Goal: Information Seeking & Learning: Learn about a topic

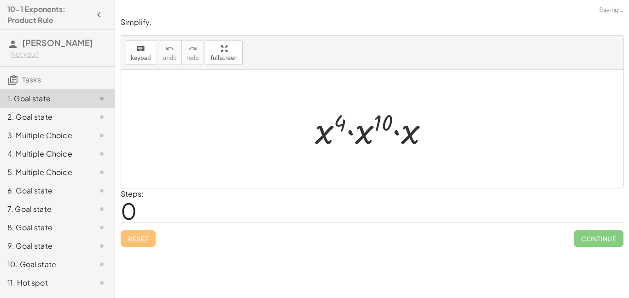
click at [286, 217] on div "Steps: 0" at bounding box center [372, 205] width 503 height 34
click at [268, 161] on div at bounding box center [372, 129] width 502 height 118
click at [288, 156] on div at bounding box center [372, 129] width 502 height 118
click at [352, 156] on div at bounding box center [372, 129] width 502 height 118
click at [337, 143] on div at bounding box center [375, 128] width 130 height 47
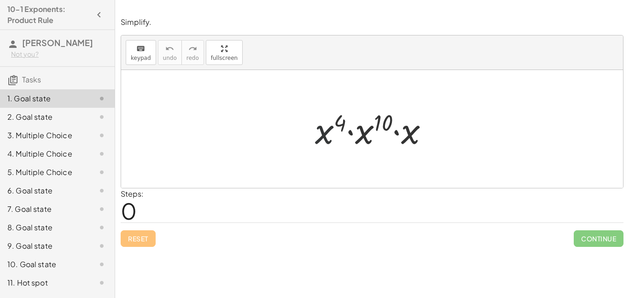
click at [335, 143] on div at bounding box center [375, 128] width 130 height 47
click at [143, 209] on div "Steps: 0" at bounding box center [132, 205] width 23 height 34
drag, startPoint x: 375, startPoint y: 128, endPoint x: 365, endPoint y: 199, distance: 72.2
click at [0, 0] on div "Simplify. keyboard keypad undo undo redo redo fullscreen 10 · x 4 · x 10 · x × …" at bounding box center [0, 0] width 0 height 0
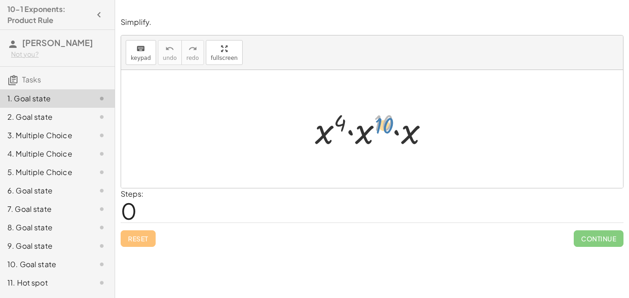
click at [382, 127] on div at bounding box center [375, 128] width 130 height 47
drag, startPoint x: 386, startPoint y: 127, endPoint x: 343, endPoint y: 128, distance: 42.8
click at [343, 128] on div at bounding box center [375, 128] width 130 height 47
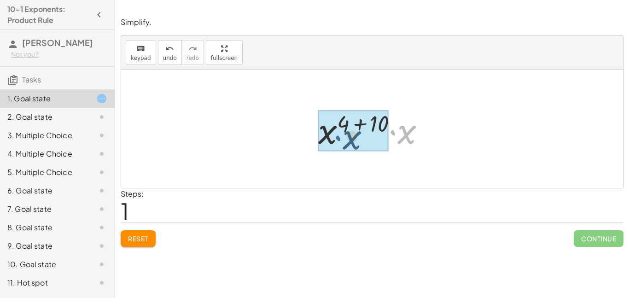
drag, startPoint x: 393, startPoint y: 131, endPoint x: 330, endPoint y: 136, distance: 63.3
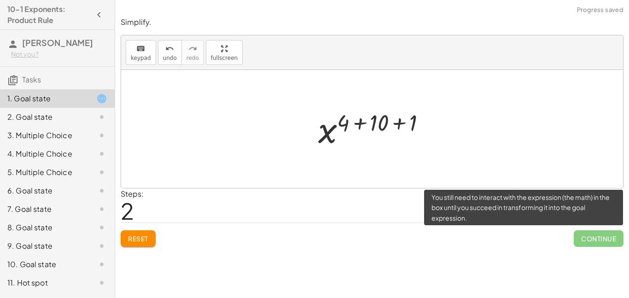
click at [614, 236] on span "Continue" at bounding box center [599, 238] width 50 height 17
click at [611, 237] on span "Continue" at bounding box center [599, 238] width 50 height 17
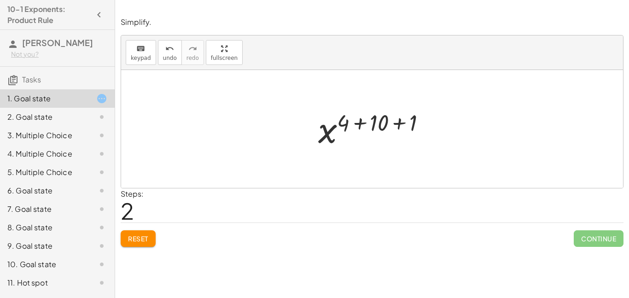
click at [614, 239] on span "Continue" at bounding box center [599, 238] width 50 height 17
click at [402, 123] on div at bounding box center [376, 129] width 124 height 46
click at [392, 126] on div at bounding box center [375, 129] width 93 height 46
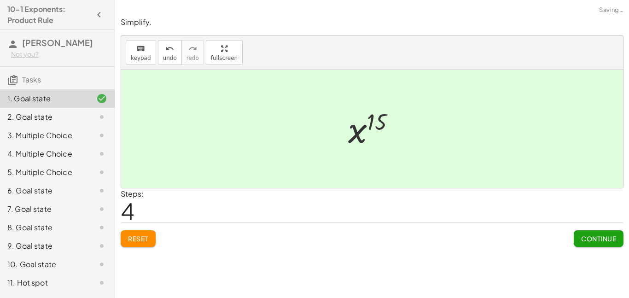
click at [598, 241] on span "Continue" at bounding box center [598, 238] width 35 height 8
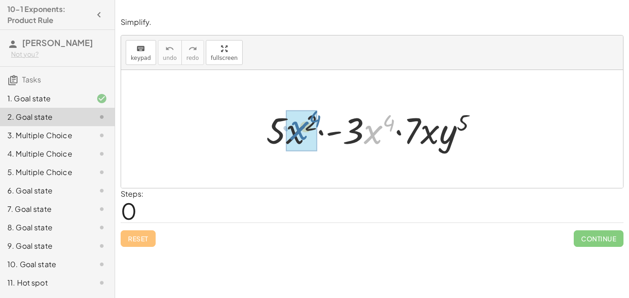
drag, startPoint x: 367, startPoint y: 137, endPoint x: 289, endPoint y: 134, distance: 77.9
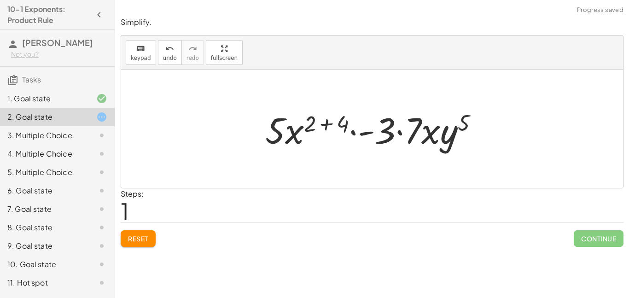
click at [315, 128] on div at bounding box center [375, 128] width 229 height 47
click at [313, 125] on div at bounding box center [375, 128] width 229 height 47
click at [278, 142] on div at bounding box center [375, 128] width 229 height 47
drag, startPoint x: 359, startPoint y: 138, endPoint x: 314, endPoint y: 134, distance: 45.7
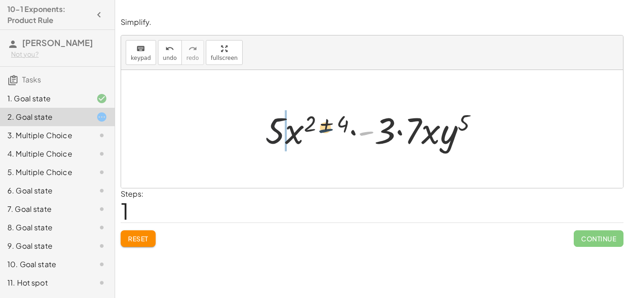
click at [314, 134] on div at bounding box center [375, 128] width 229 height 47
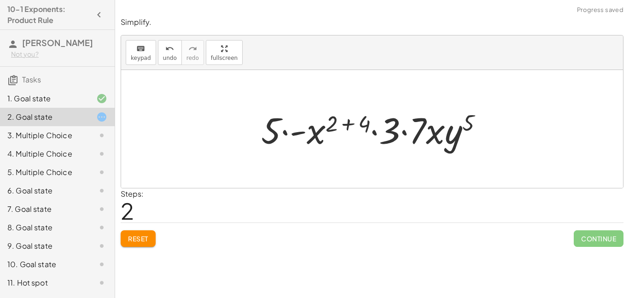
click at [353, 136] on div at bounding box center [376, 128] width 238 height 47
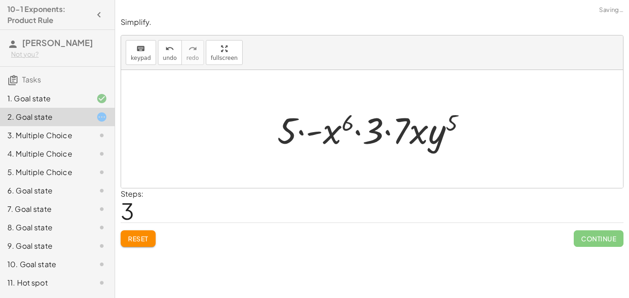
click at [136, 238] on span "Reset" at bounding box center [138, 238] width 20 height 8
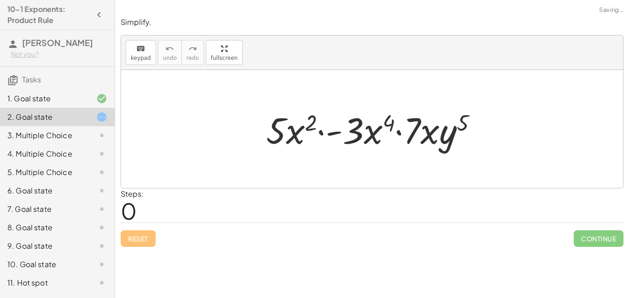
click at [136, 238] on div "Reset Continue" at bounding box center [372, 234] width 503 height 24
click at [332, 131] on div at bounding box center [376, 128] width 228 height 47
click at [320, 132] on div at bounding box center [376, 128] width 228 height 47
click at [327, 130] on div at bounding box center [376, 128] width 228 height 47
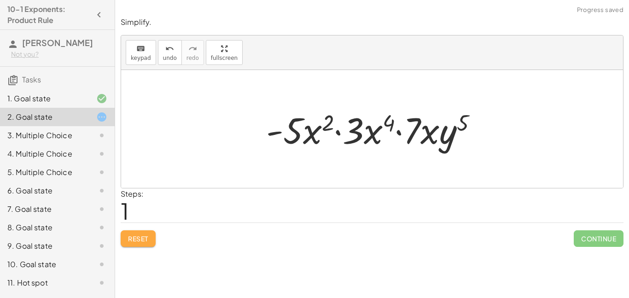
click at [129, 240] on span "Reset" at bounding box center [138, 238] width 20 height 8
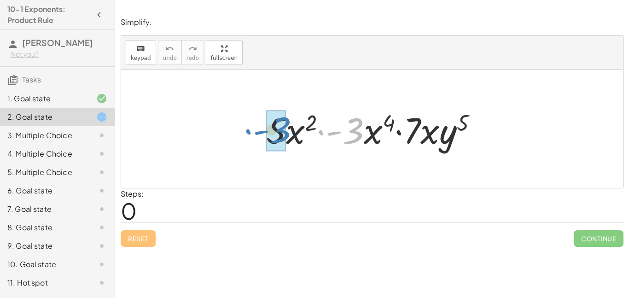
drag, startPoint x: 355, startPoint y: 134, endPoint x: 280, endPoint y: 133, distance: 74.2
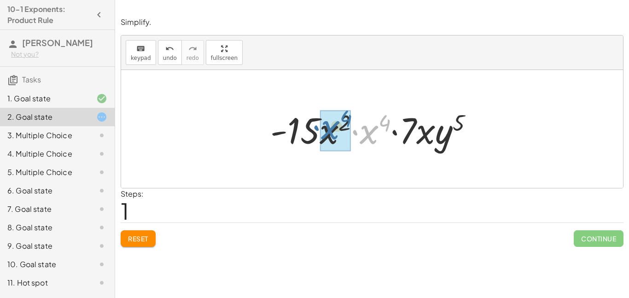
drag, startPoint x: 371, startPoint y: 141, endPoint x: 333, endPoint y: 136, distance: 38.5
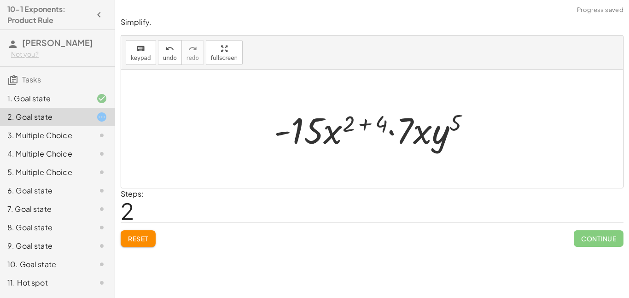
click at [370, 127] on div at bounding box center [375, 128] width 212 height 47
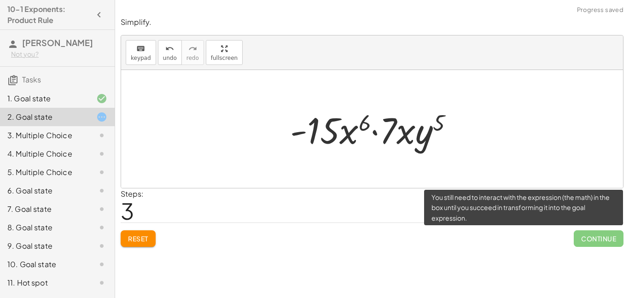
click at [592, 245] on span "Continue" at bounding box center [599, 238] width 50 height 17
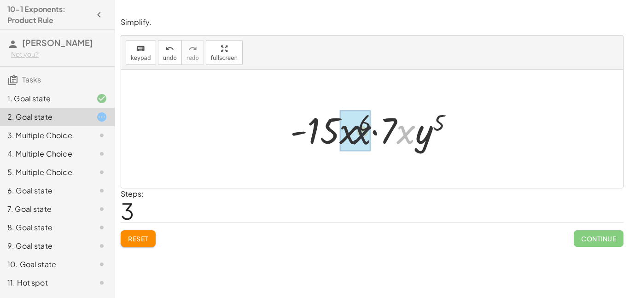
drag, startPoint x: 403, startPoint y: 130, endPoint x: 334, endPoint y: 129, distance: 69.1
click at [334, 129] on div at bounding box center [376, 128] width 180 height 47
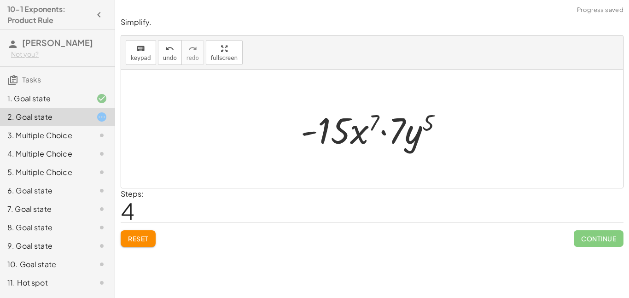
click at [407, 137] on div at bounding box center [375, 128] width 159 height 47
drag, startPoint x: 408, startPoint y: 135, endPoint x: 364, endPoint y: 128, distance: 44.5
click at [364, 128] on div at bounding box center [375, 128] width 159 height 47
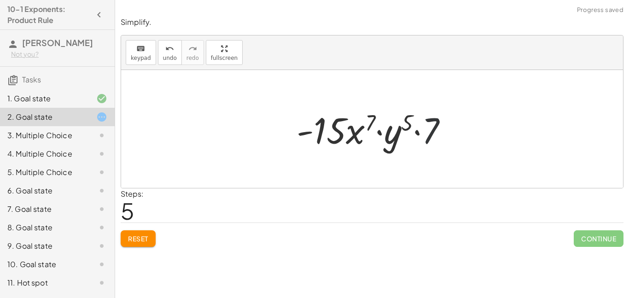
drag, startPoint x: 424, startPoint y: 132, endPoint x: 385, endPoint y: 128, distance: 39.3
click at [385, 128] on div at bounding box center [376, 128] width 168 height 47
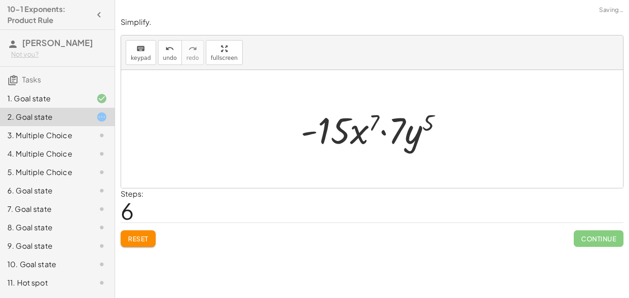
click at [0, 0] on div "Simplify. keyboard keypad undo undo redo redo fullscreen · 5 · x 2 · - 3 · x 4 …" at bounding box center [0, 0] width 0 height 0
click at [128, 240] on span "Reset" at bounding box center [138, 238] width 20 height 8
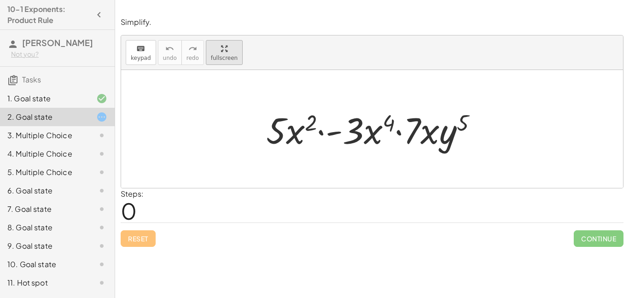
click at [222, 109] on div "keyboard keypad undo undo redo redo fullscreen · 5 · x 2 · - 3 · x 4 · 7 · x · …" at bounding box center [372, 111] width 502 height 152
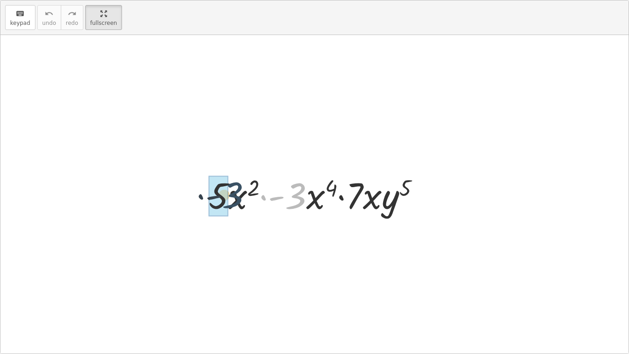
drag, startPoint x: 296, startPoint y: 201, endPoint x: 223, endPoint y: 199, distance: 72.3
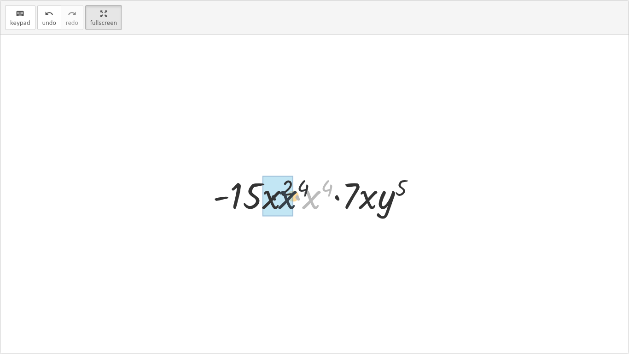
drag, startPoint x: 318, startPoint y: 203, endPoint x: 277, endPoint y: 202, distance: 41.0
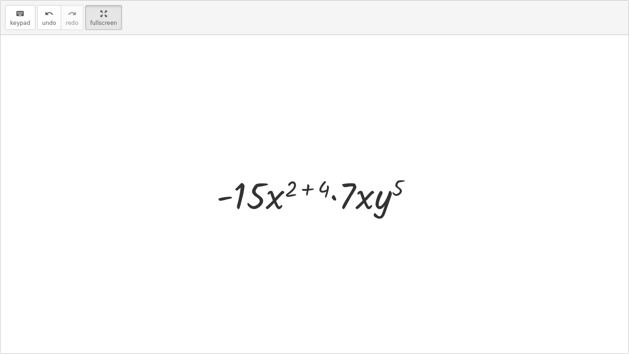
click at [310, 192] on div at bounding box center [318, 193] width 212 height 47
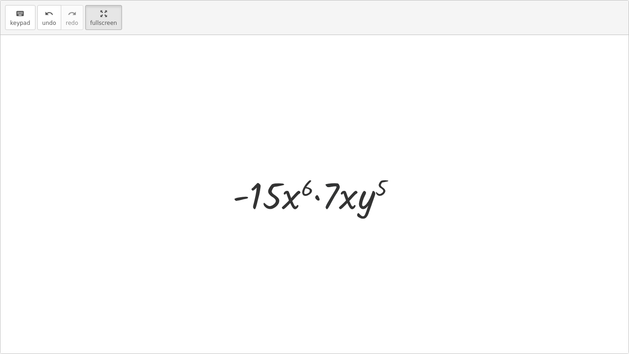
click at [336, 199] on div at bounding box center [318, 193] width 180 height 47
drag, startPoint x: 349, startPoint y: 200, endPoint x: 297, endPoint y: 199, distance: 52.1
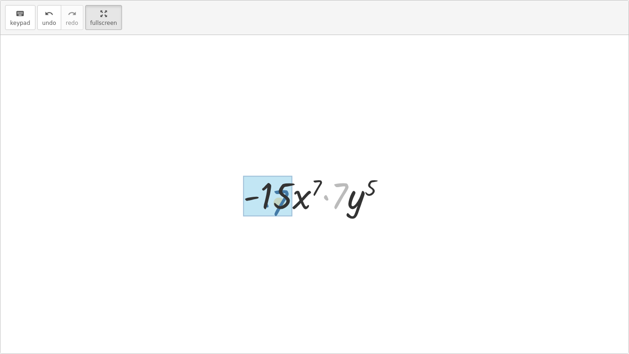
drag, startPoint x: 339, startPoint y: 199, endPoint x: 266, endPoint y: 203, distance: 72.4
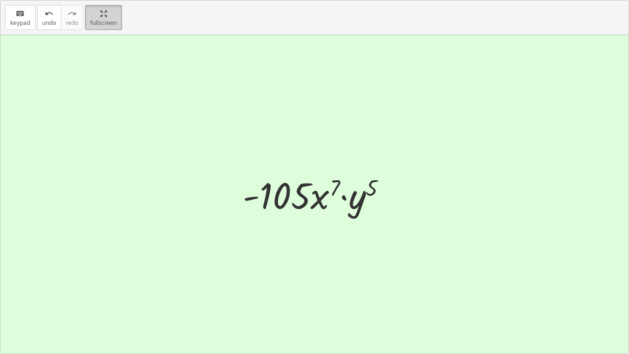
click at [107, 0] on html "10-1 Exponents: Product Rule Rey Rodriguez Macias Not you? Tasks 1. Goal state …" at bounding box center [314, 177] width 629 height 354
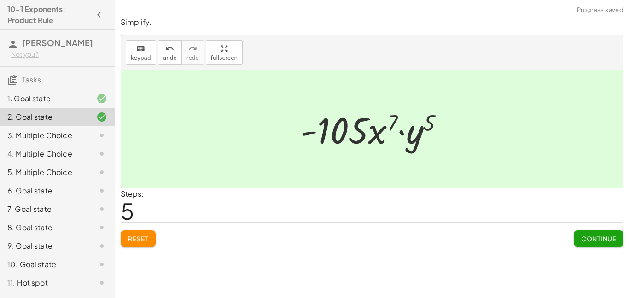
click at [578, 238] on button "Continue" at bounding box center [599, 238] width 50 height 17
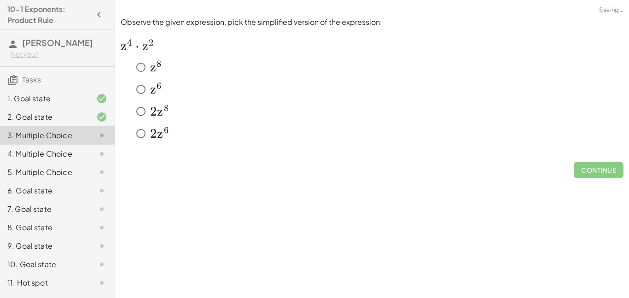
click at [152, 85] on span "z" at bounding box center [153, 90] width 6 height 16
click at [599, 167] on span "Check" at bounding box center [604, 170] width 24 height 8
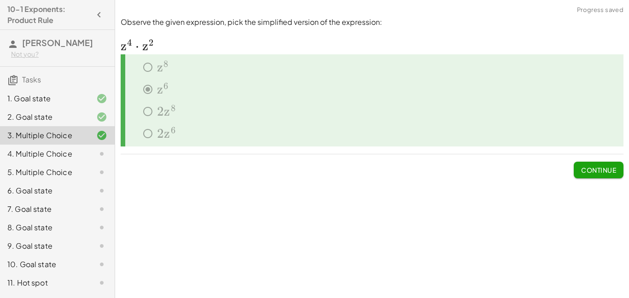
click at [611, 171] on span "Continue" at bounding box center [598, 170] width 35 height 8
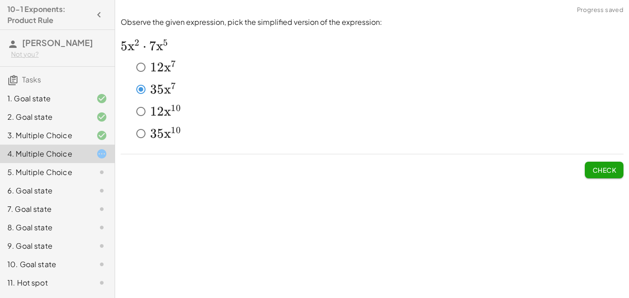
click at [607, 175] on button "Check" at bounding box center [604, 170] width 39 height 17
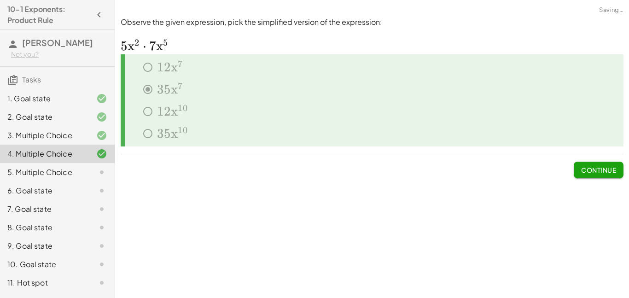
click at [604, 173] on span "Continue" at bounding box center [598, 170] width 35 height 8
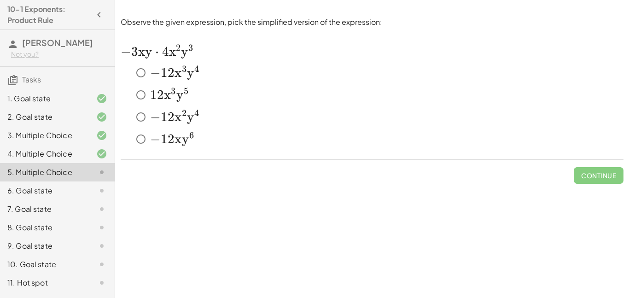
click at [163, 76] on span "1" at bounding box center [164, 73] width 7 height 16
click at [608, 180] on button "Check" at bounding box center [604, 175] width 39 height 17
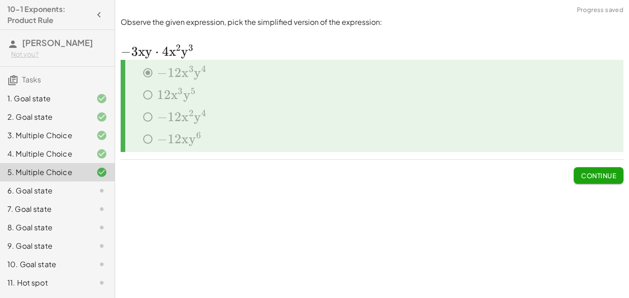
click at [578, 179] on button "Continue" at bounding box center [599, 175] width 50 height 17
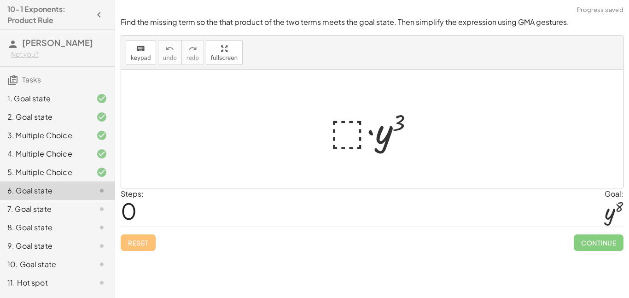
click at [334, 136] on div at bounding box center [375, 128] width 101 height 47
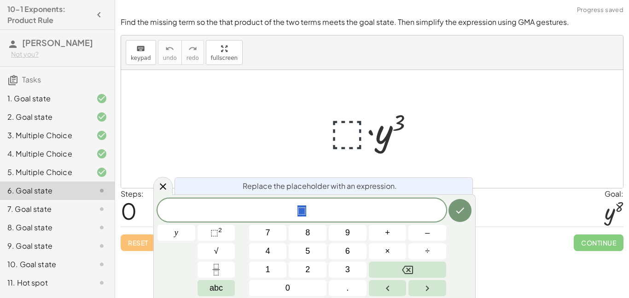
scroll to position [0, 0]
click at [358, 134] on div at bounding box center [375, 128] width 101 height 47
click at [178, 231] on button "y" at bounding box center [177, 233] width 38 height 16
click at [186, 232] on button "y" at bounding box center [177, 233] width 38 height 16
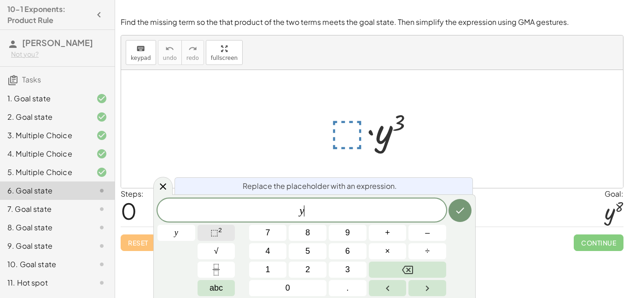
click at [213, 234] on span "⬚" at bounding box center [214, 232] width 8 height 9
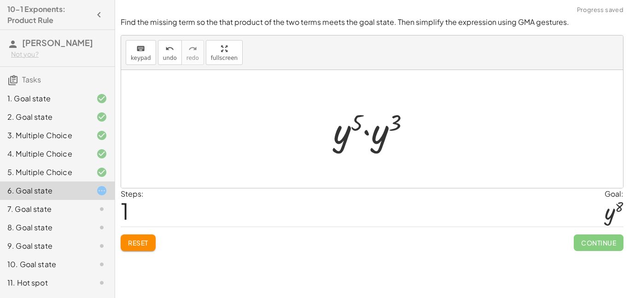
click at [593, 249] on span "Continue" at bounding box center [599, 242] width 50 height 17
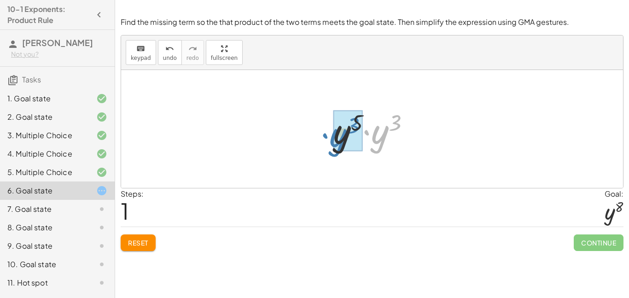
drag, startPoint x: 377, startPoint y: 134, endPoint x: 342, endPoint y: 136, distance: 35.5
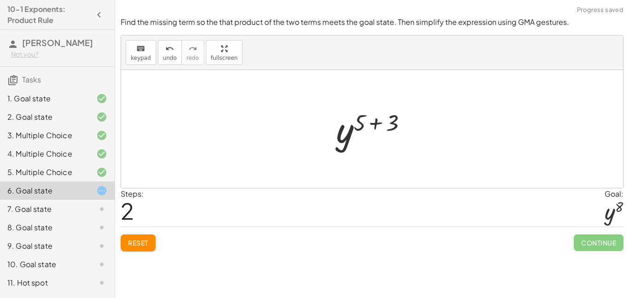
click at [390, 134] on div at bounding box center [376, 129] width 88 height 46
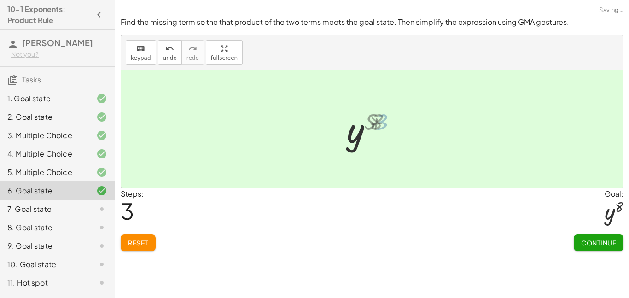
click at [379, 125] on div at bounding box center [376, 129] width 56 height 46
click at [592, 242] on span "Continue" at bounding box center [598, 243] width 35 height 8
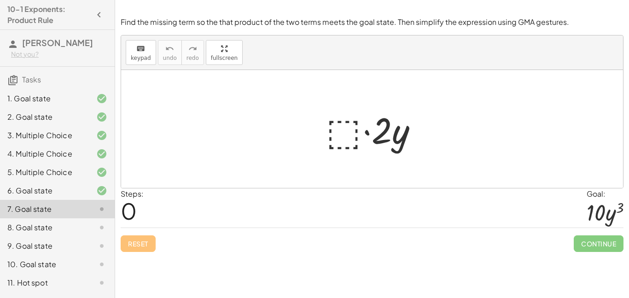
click at [334, 147] on div at bounding box center [375, 128] width 108 height 47
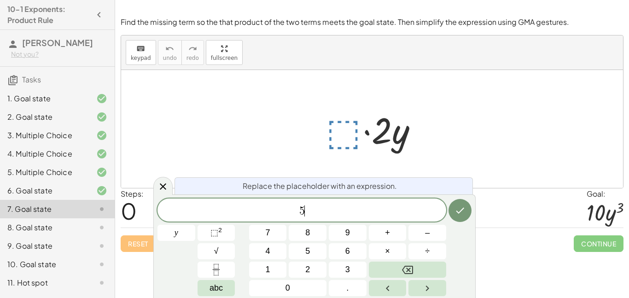
scroll to position [2, 0]
click at [175, 231] on span "y" at bounding box center [177, 233] width 4 height 12
click at [214, 234] on span "⬚" at bounding box center [214, 232] width 8 height 9
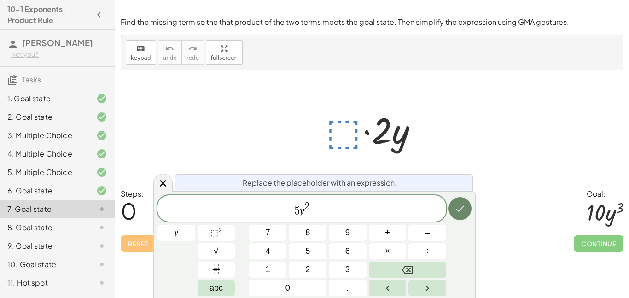
click at [464, 213] on icon "Done" at bounding box center [460, 208] width 11 height 11
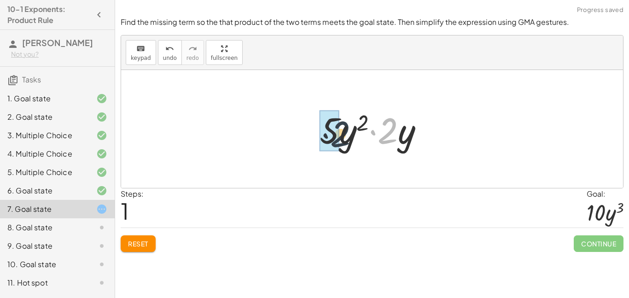
drag, startPoint x: 386, startPoint y: 136, endPoint x: 327, endPoint y: 140, distance: 58.6
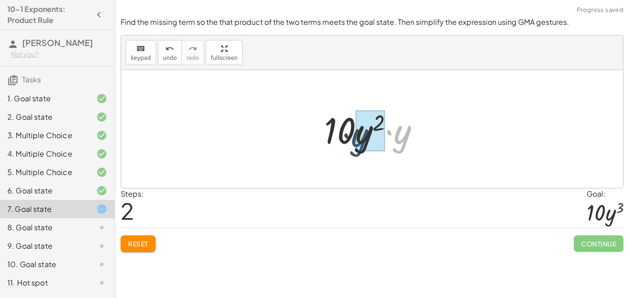
drag, startPoint x: 397, startPoint y: 147, endPoint x: 354, endPoint y: 150, distance: 43.0
click at [354, 150] on div at bounding box center [376, 128] width 112 height 47
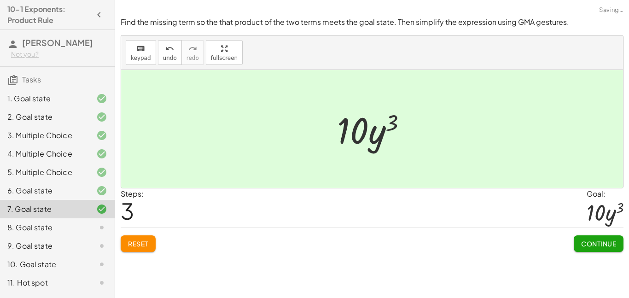
click at [584, 251] on button "Continue" at bounding box center [599, 243] width 50 height 17
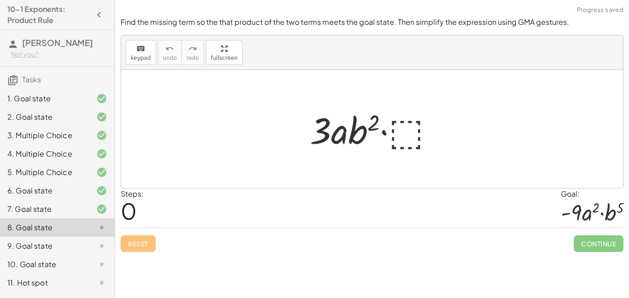
click at [403, 127] on div at bounding box center [375, 128] width 141 height 47
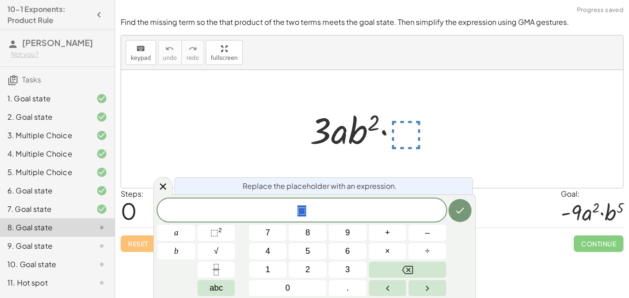
click at [402, 125] on div at bounding box center [375, 128] width 141 height 47
click at [375, 251] on button "×" at bounding box center [388, 251] width 38 height 16
click at [392, 254] on button "×" at bounding box center [388, 251] width 38 height 16
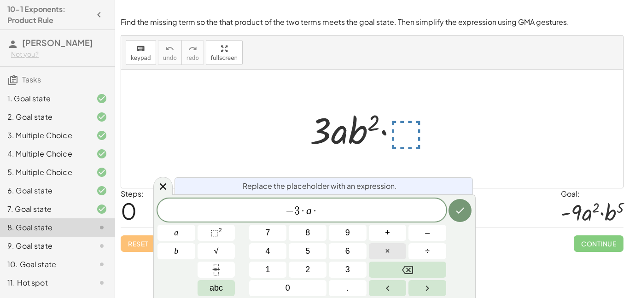
scroll to position [5, 0]
click at [208, 229] on button "⬚ 2" at bounding box center [217, 233] width 38 height 16
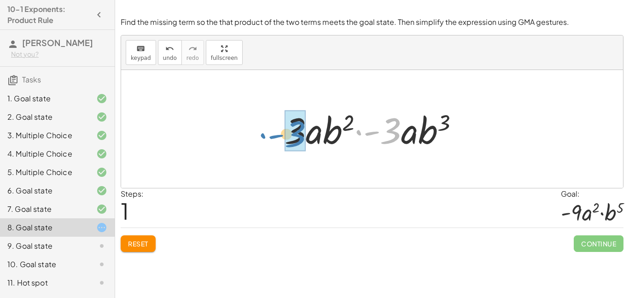
drag, startPoint x: 385, startPoint y: 131, endPoint x: 290, endPoint y: 134, distance: 94.5
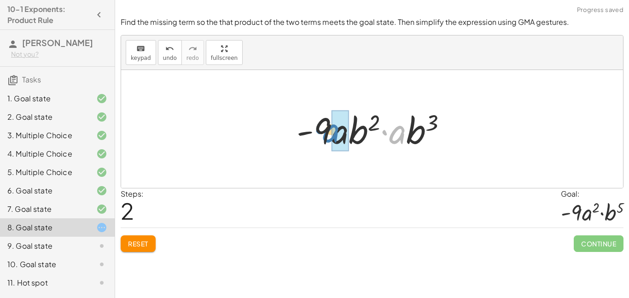
drag, startPoint x: 394, startPoint y: 138, endPoint x: 331, endPoint y: 136, distance: 62.7
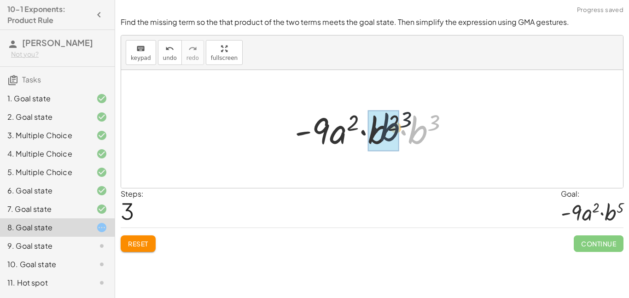
drag, startPoint x: 415, startPoint y: 142, endPoint x: 374, endPoint y: 138, distance: 41.2
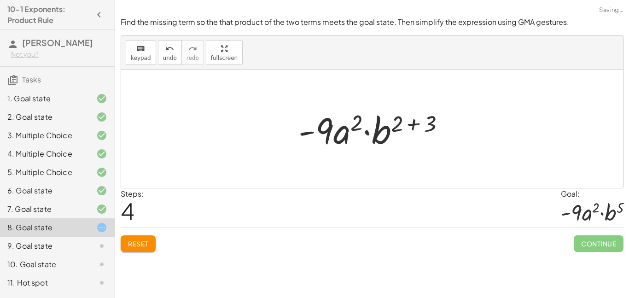
click at [418, 125] on div at bounding box center [375, 128] width 163 height 47
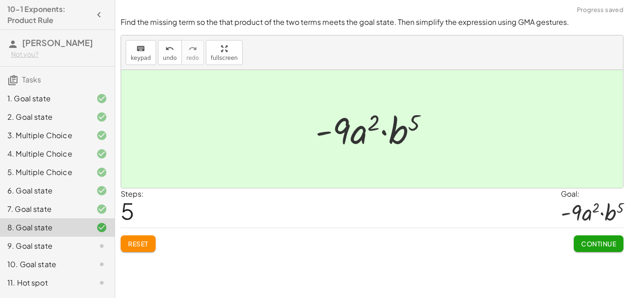
click at [0, 0] on div "Find the missing term so the that product of the two terms meets the goal state…" at bounding box center [0, 0] width 0 height 0
click at [578, 245] on button "Continue" at bounding box center [599, 243] width 50 height 17
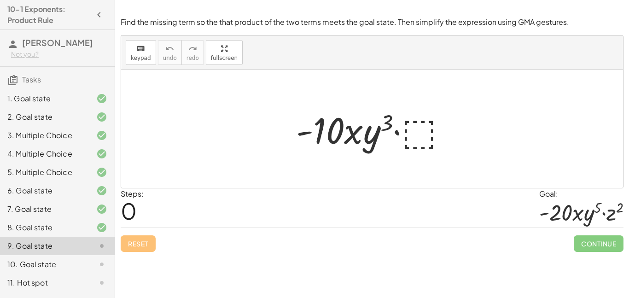
click at [411, 137] on div at bounding box center [376, 128] width 168 height 47
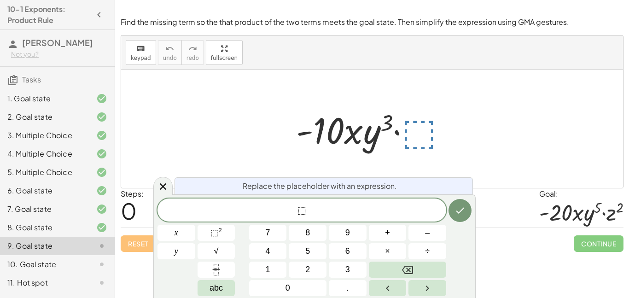
click at [369, 206] on span "⬚ ​" at bounding box center [302, 211] width 289 height 13
click at [390, 255] on button "×" at bounding box center [388, 251] width 38 height 16
click at [182, 247] on button "y" at bounding box center [177, 251] width 38 height 16
click at [221, 229] on sup "2" at bounding box center [220, 230] width 4 height 7
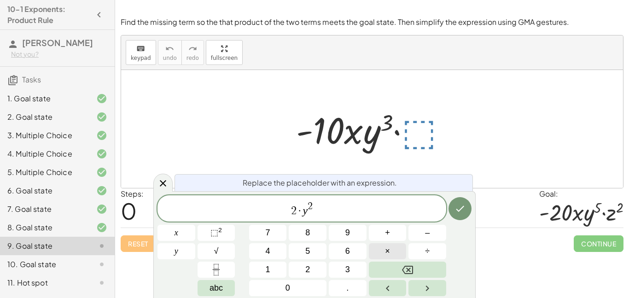
click at [384, 255] on button "×" at bounding box center [388, 251] width 38 height 16
click at [345, 213] on span "2 · y 2 ​" at bounding box center [302, 209] width 289 height 17
click at [382, 254] on button "×" at bounding box center [388, 251] width 38 height 16
click at [216, 236] on span "⬚" at bounding box center [214, 232] width 8 height 9
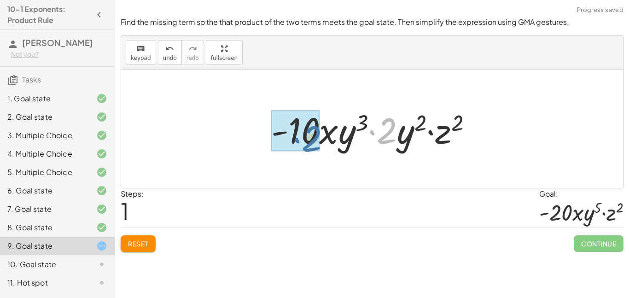
drag, startPoint x: 390, startPoint y: 129, endPoint x: 306, endPoint y: 133, distance: 84.4
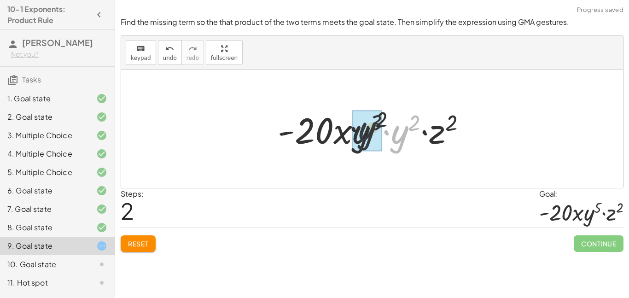
drag, startPoint x: 399, startPoint y: 139, endPoint x: 353, endPoint y: 134, distance: 45.9
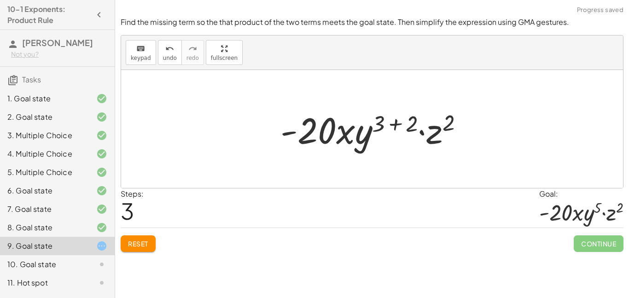
click at [399, 116] on div at bounding box center [375, 128] width 199 height 47
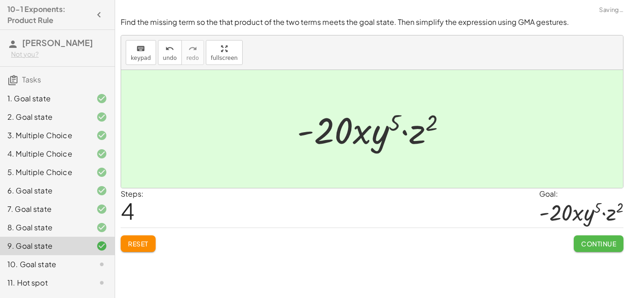
click at [601, 251] on button "Continue" at bounding box center [599, 243] width 50 height 17
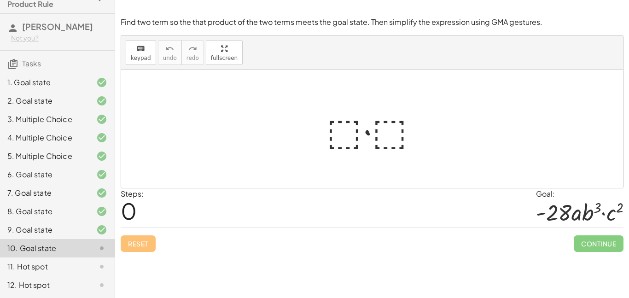
scroll to position [28, 0]
click at [363, 129] on div at bounding box center [376, 128] width 108 height 47
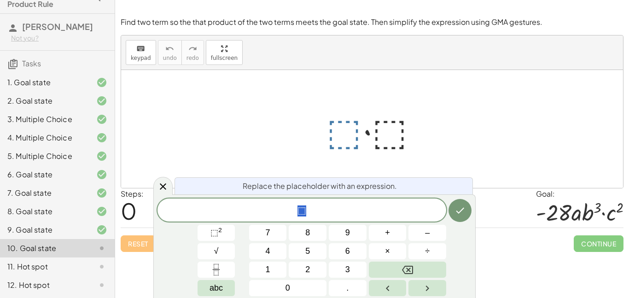
click at [352, 130] on div at bounding box center [376, 128] width 108 height 47
click at [335, 129] on div at bounding box center [376, 128] width 108 height 47
click at [376, 132] on div at bounding box center [376, 128] width 108 height 47
click at [380, 132] on div at bounding box center [376, 128] width 108 height 47
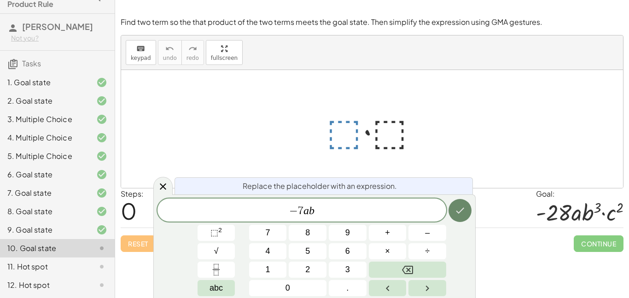
click at [454, 211] on button "Done" at bounding box center [460, 210] width 23 height 23
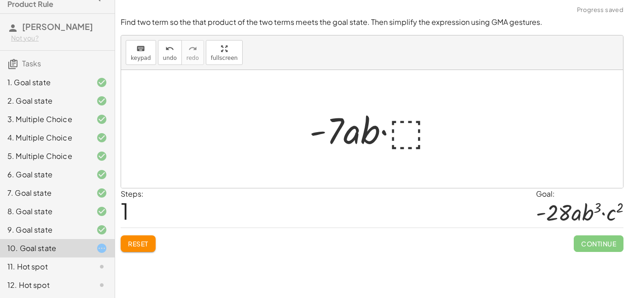
click at [409, 134] on div at bounding box center [375, 128] width 141 height 47
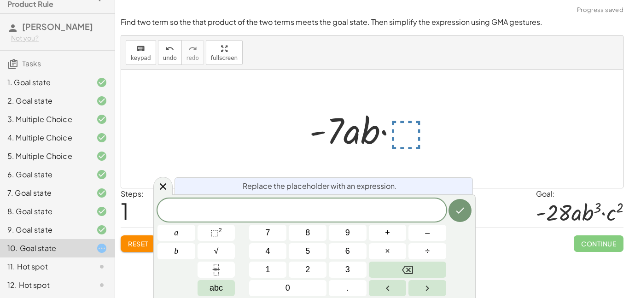
scroll to position [10, 0]
click at [393, 251] on button "×" at bounding box center [388, 251] width 38 height 16
click at [221, 235] on span "⬚ 2" at bounding box center [216, 233] width 12 height 12
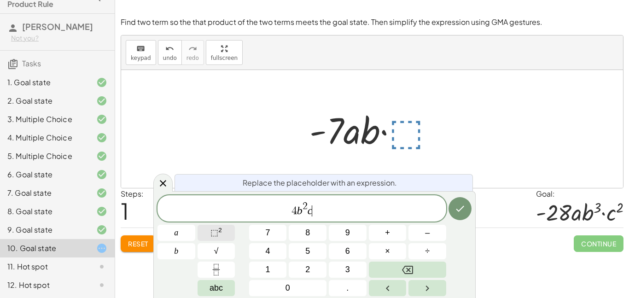
click at [223, 234] on button "⬚ 2" at bounding box center [217, 233] width 38 height 16
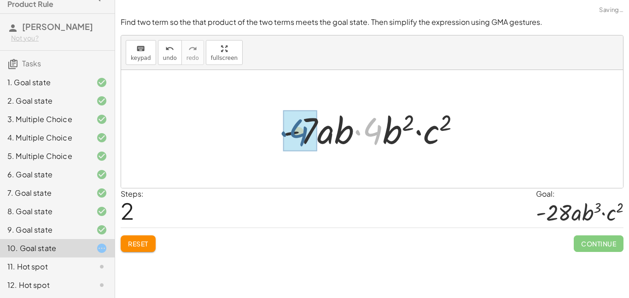
drag, startPoint x: 372, startPoint y: 134, endPoint x: 297, endPoint y: 135, distance: 75.5
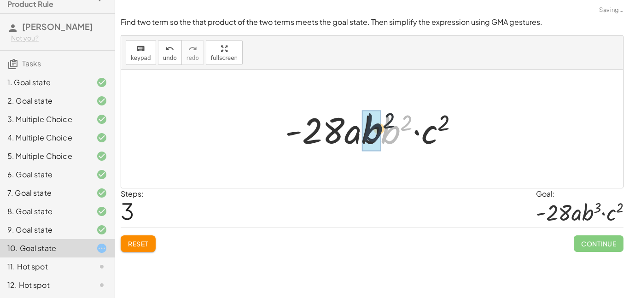
drag, startPoint x: 386, startPoint y: 139, endPoint x: 367, endPoint y: 137, distance: 19.0
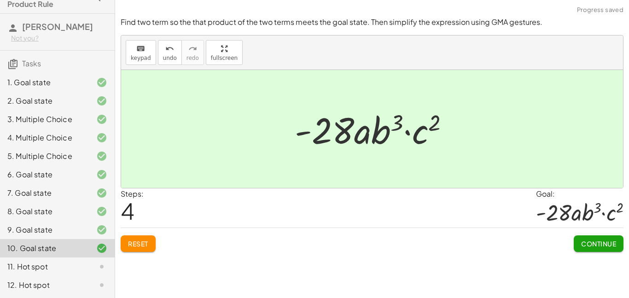
click at [619, 230] on div "Continue" at bounding box center [599, 240] width 50 height 24
click at [588, 245] on span "Continue" at bounding box center [598, 244] width 35 height 8
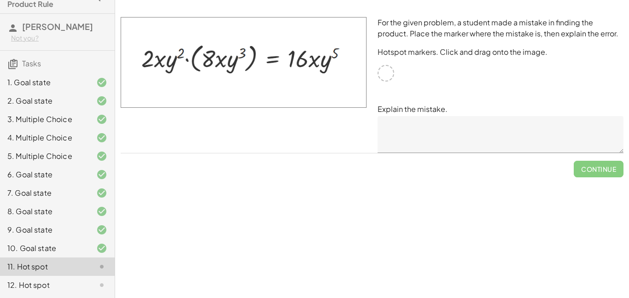
click at [390, 72] on div at bounding box center [386, 73] width 17 height 17
click at [390, 71] on div at bounding box center [386, 73] width 17 height 17
click at [386, 76] on div at bounding box center [386, 73] width 17 height 17
click at [168, 66] on img at bounding box center [244, 62] width 246 height 91
click at [398, 139] on textarea at bounding box center [501, 134] width 246 height 37
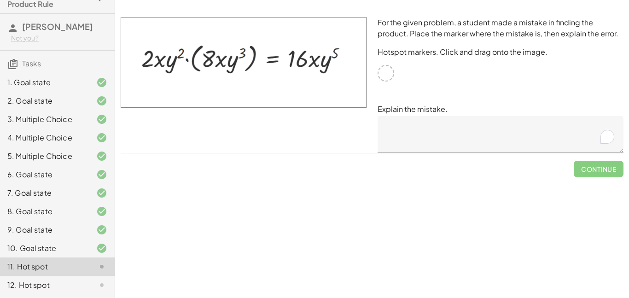
click at [393, 73] on div at bounding box center [386, 73] width 17 height 17
click at [339, 75] on img at bounding box center [244, 62] width 246 height 91
click at [377, 75] on div "For the given problem, a student made a mistake in finding the product. Place t…" at bounding box center [500, 85] width 257 height 147
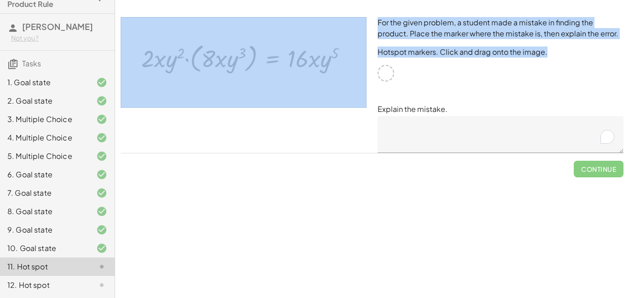
drag, startPoint x: 384, startPoint y: 75, endPoint x: 266, endPoint y: 69, distance: 118.5
click at [266, 69] on div "For the given problem, a student made a mistake in finding the product. Place t…" at bounding box center [372, 85] width 514 height 147
click at [507, 60] on div "For the given problem, a student made a mistake in finding the product. Place t…" at bounding box center [500, 85] width 257 height 147
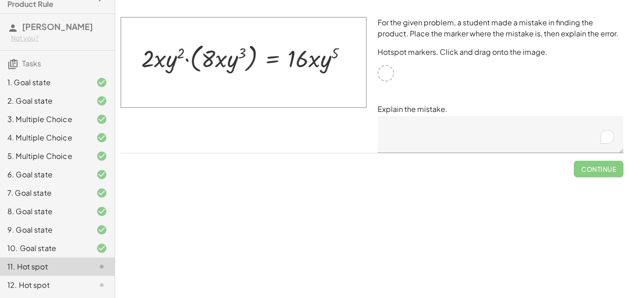
click at [451, 129] on textarea "To enrich screen reader interactions, please activate Accessibility in Grammarl…" at bounding box center [501, 134] width 246 height 37
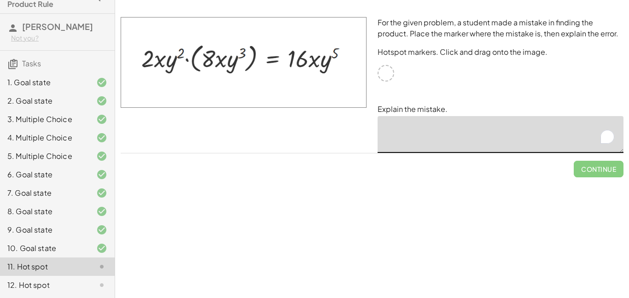
type textarea "*"
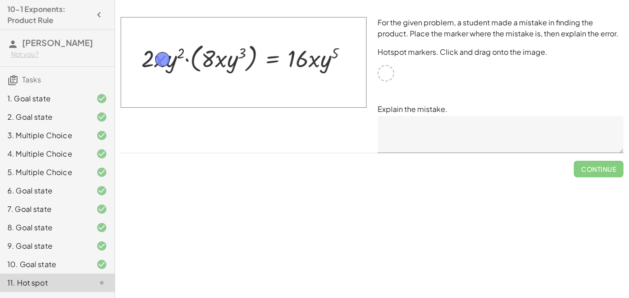
drag, startPoint x: 386, startPoint y: 73, endPoint x: 162, endPoint y: 59, distance: 224.7
click at [390, 70] on div at bounding box center [386, 73] width 17 height 17
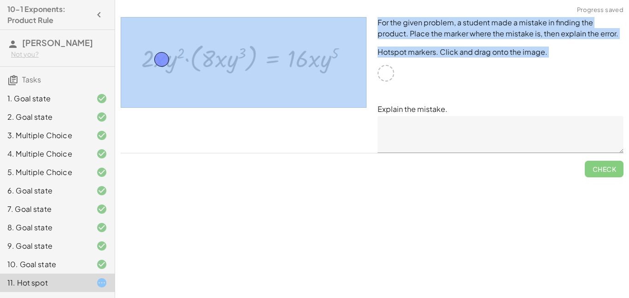
drag, startPoint x: 390, startPoint y: 70, endPoint x: 240, endPoint y: 60, distance: 149.6
click at [240, 60] on div "For the given problem, a student made a mistake in finding the product. Place t…" at bounding box center [372, 85] width 514 height 147
click at [240, 60] on img at bounding box center [244, 62] width 246 height 91
click at [222, 66] on img at bounding box center [244, 62] width 246 height 91
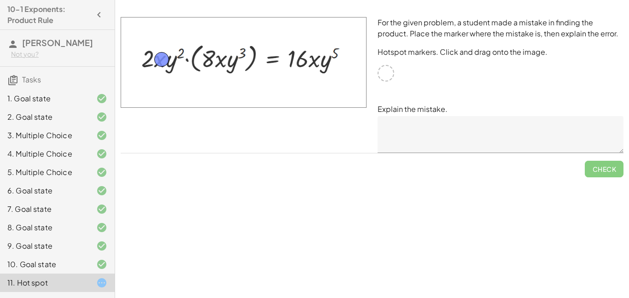
click at [397, 174] on div "Check" at bounding box center [372, 165] width 503 height 24
drag, startPoint x: 164, startPoint y: 59, endPoint x: 316, endPoint y: 59, distance: 152.0
click at [478, 134] on textarea at bounding box center [501, 134] width 246 height 37
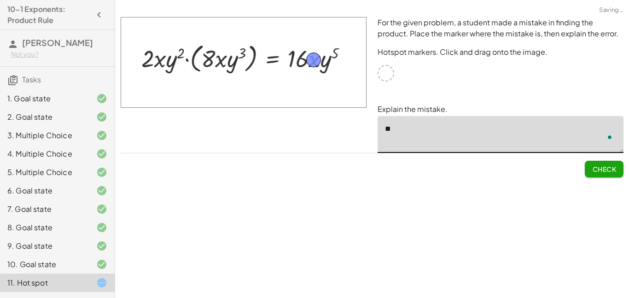
type textarea "*"
